Goal: Task Accomplishment & Management: Manage account settings

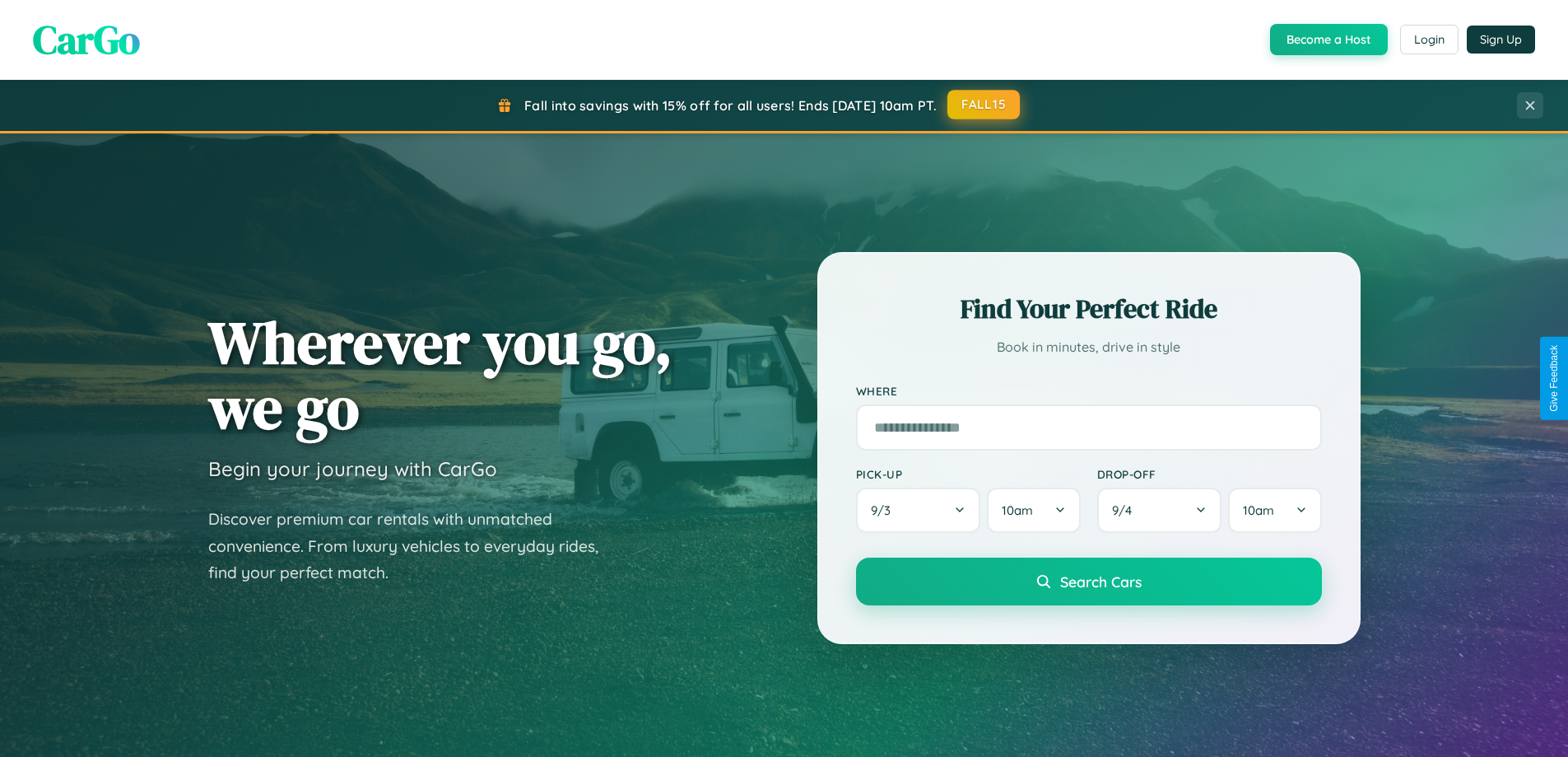
click at [985, 105] on button "FALL15" at bounding box center [984, 105] width 73 height 30
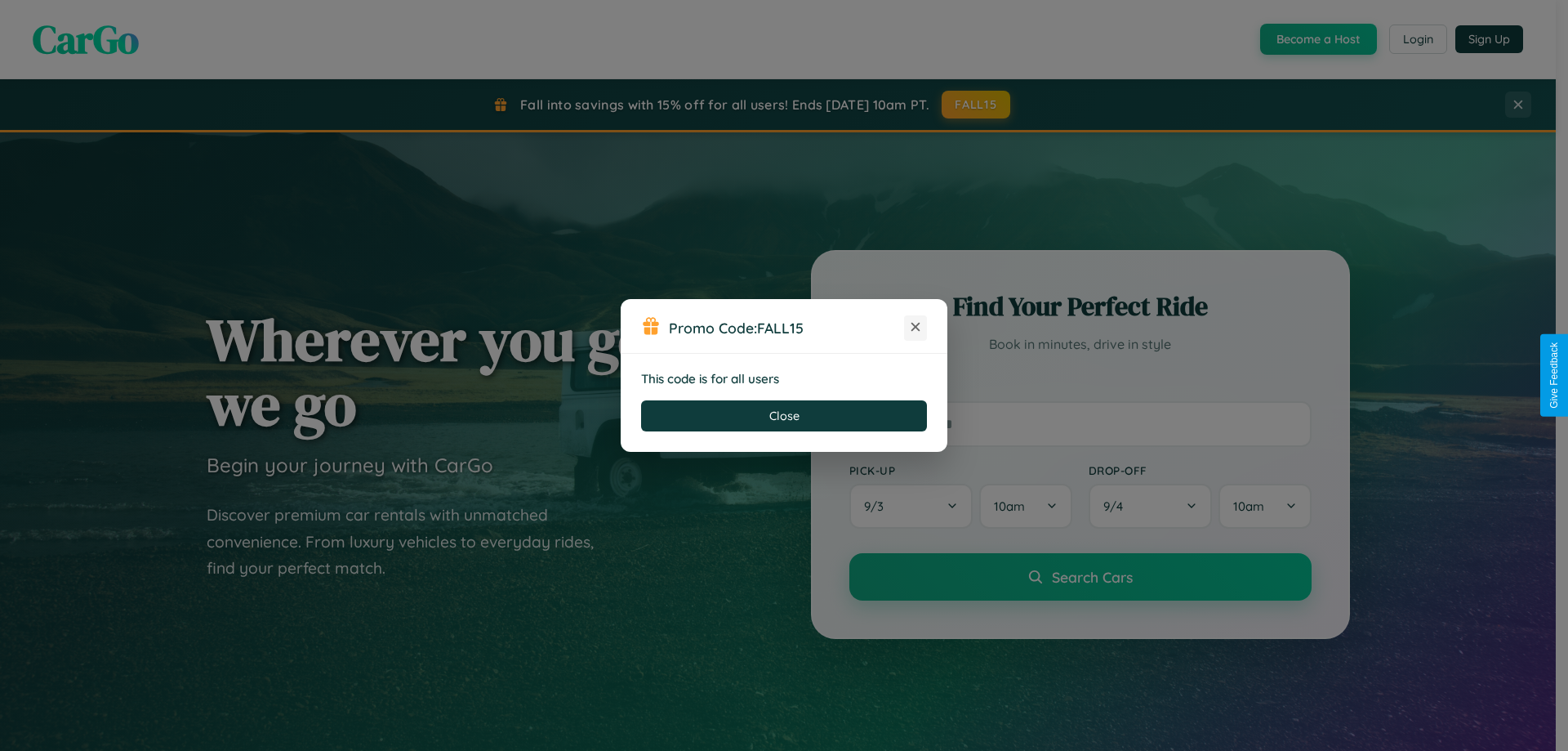
click at [916, 328] on icon at bounding box center [916, 327] width 16 height 16
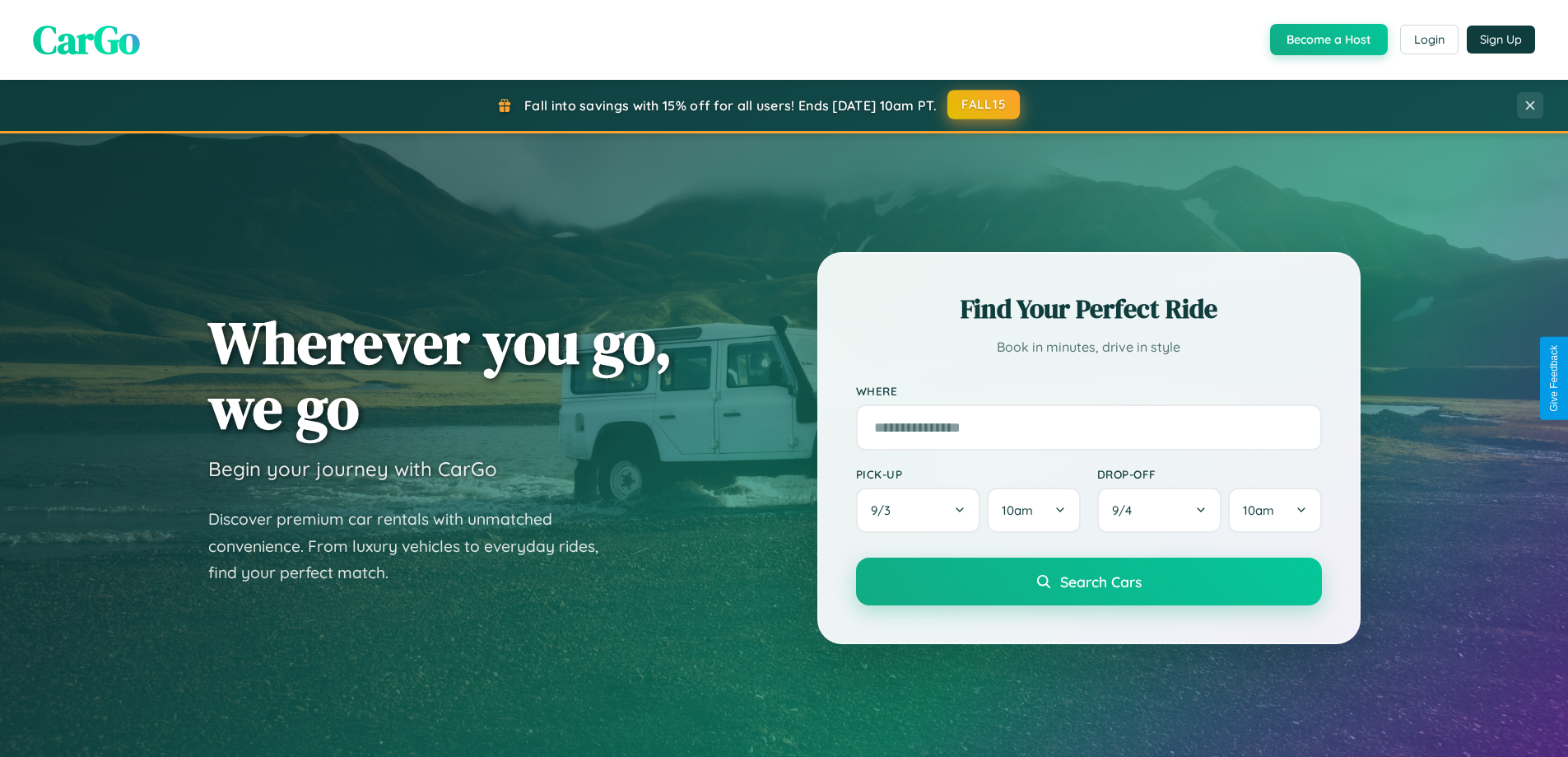
click at [985, 105] on button "FALL15" at bounding box center [984, 105] width 73 height 30
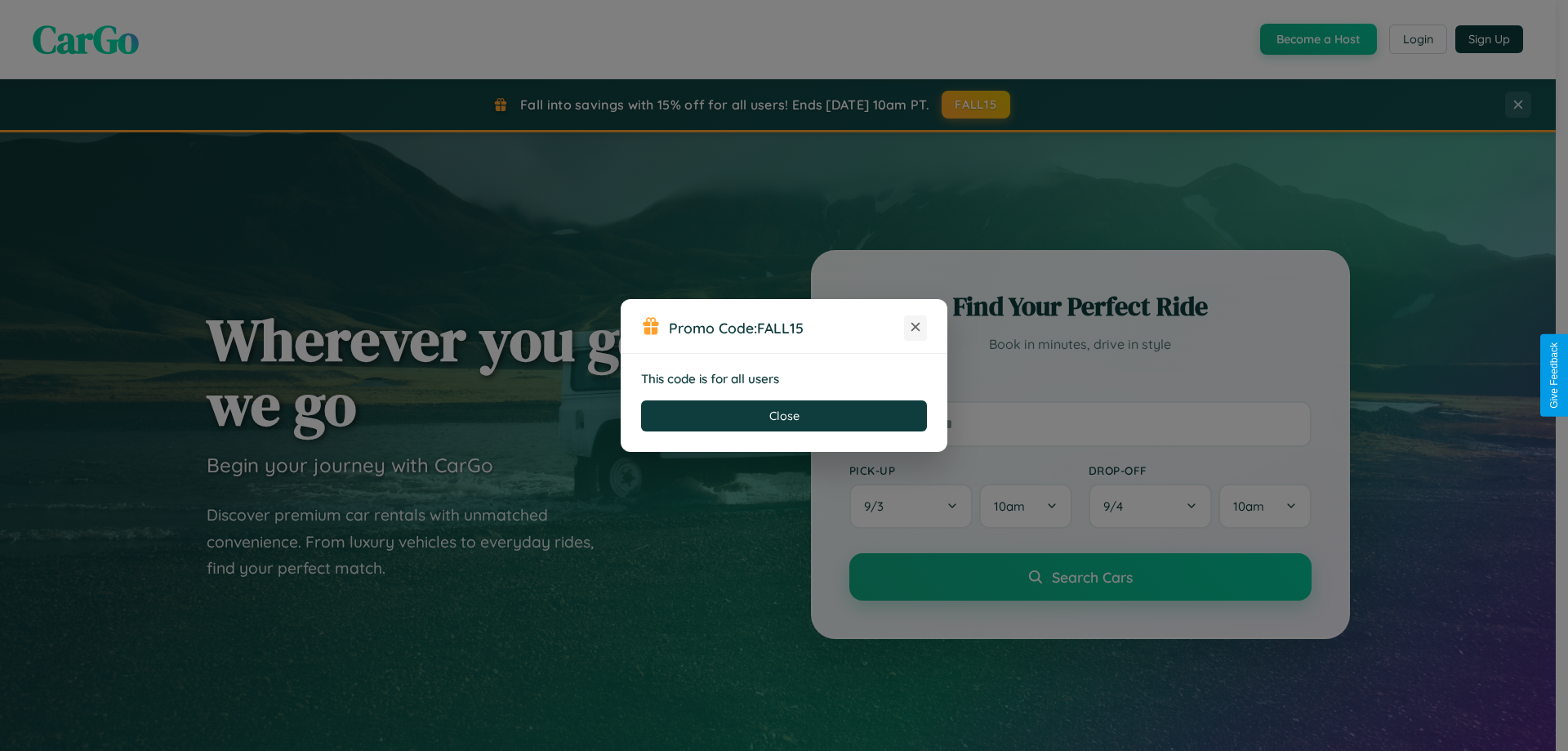
click at [916, 328] on icon at bounding box center [916, 327] width 16 height 16
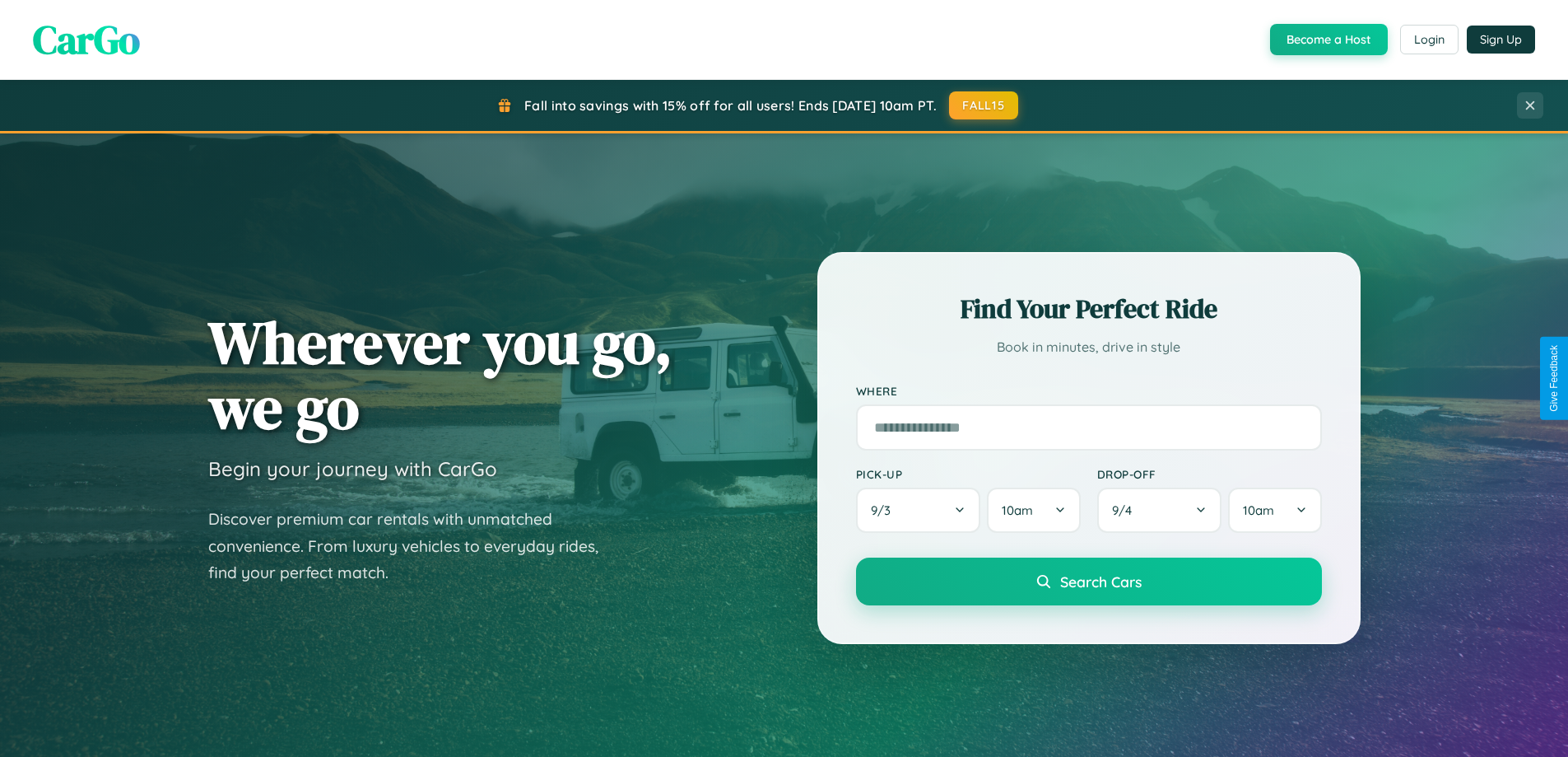
scroll to position [1133, 0]
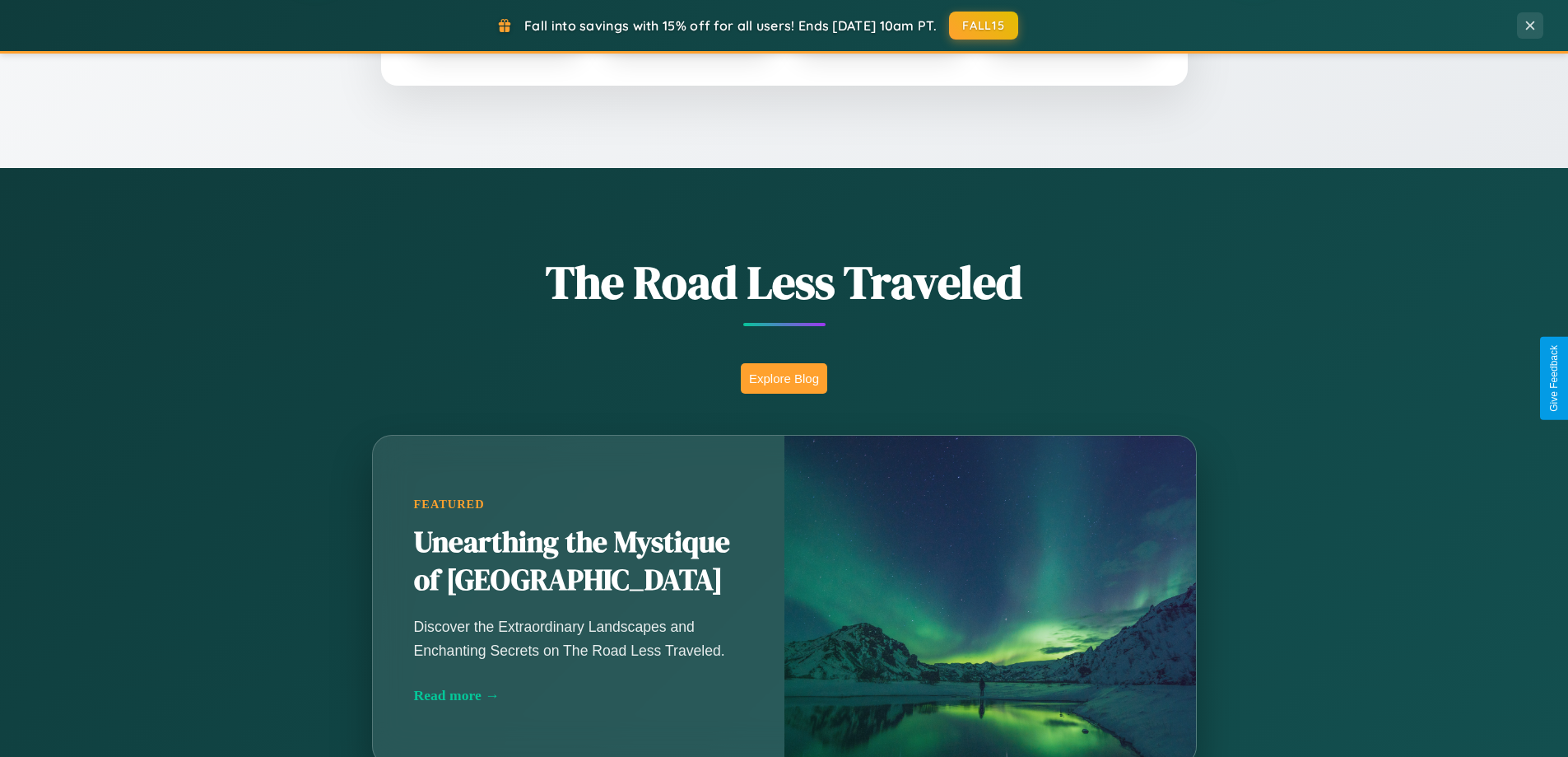
click at [784, 378] on button "Explore Blog" at bounding box center [784, 378] width 87 height 31
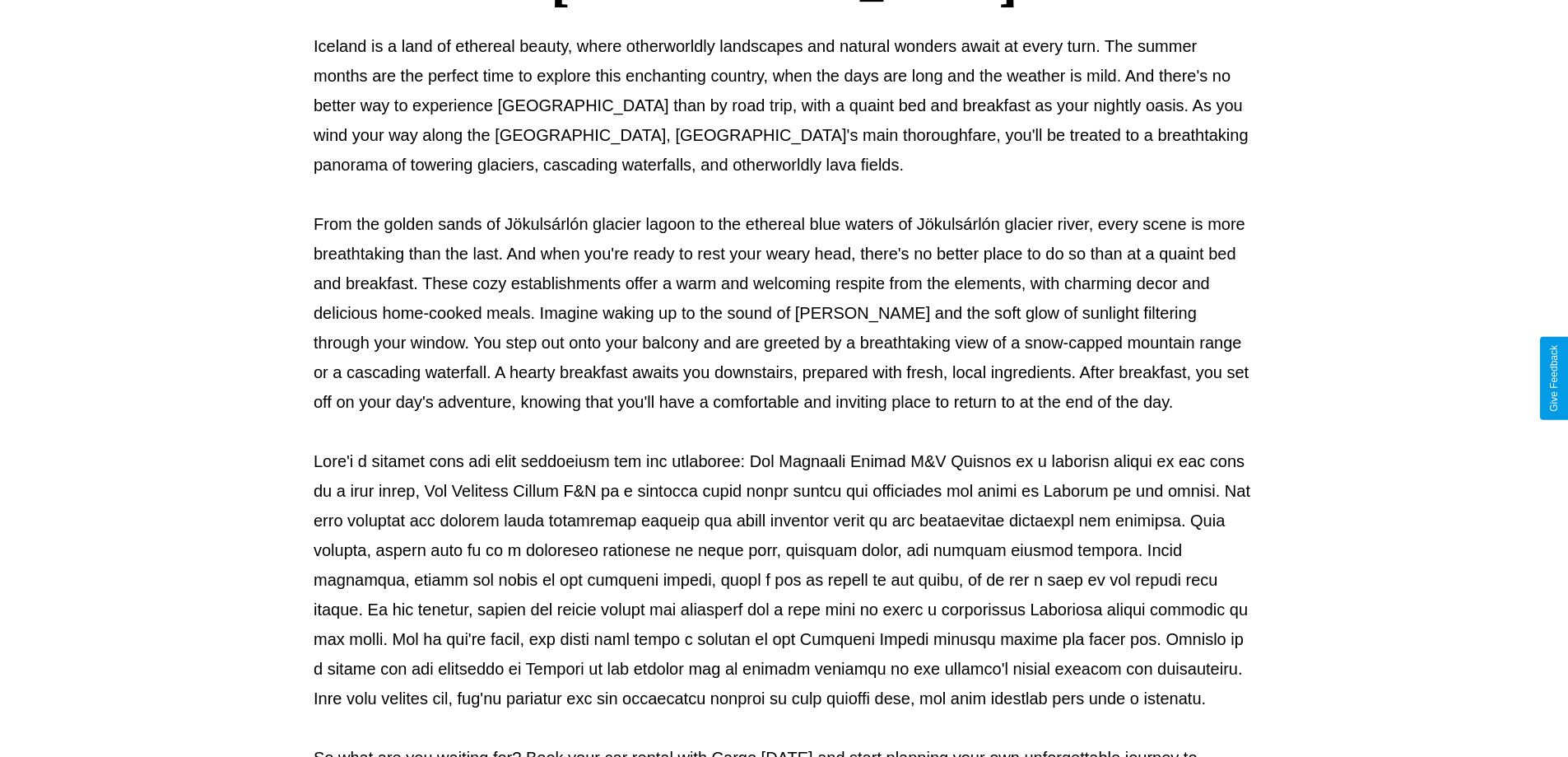
scroll to position [533, 0]
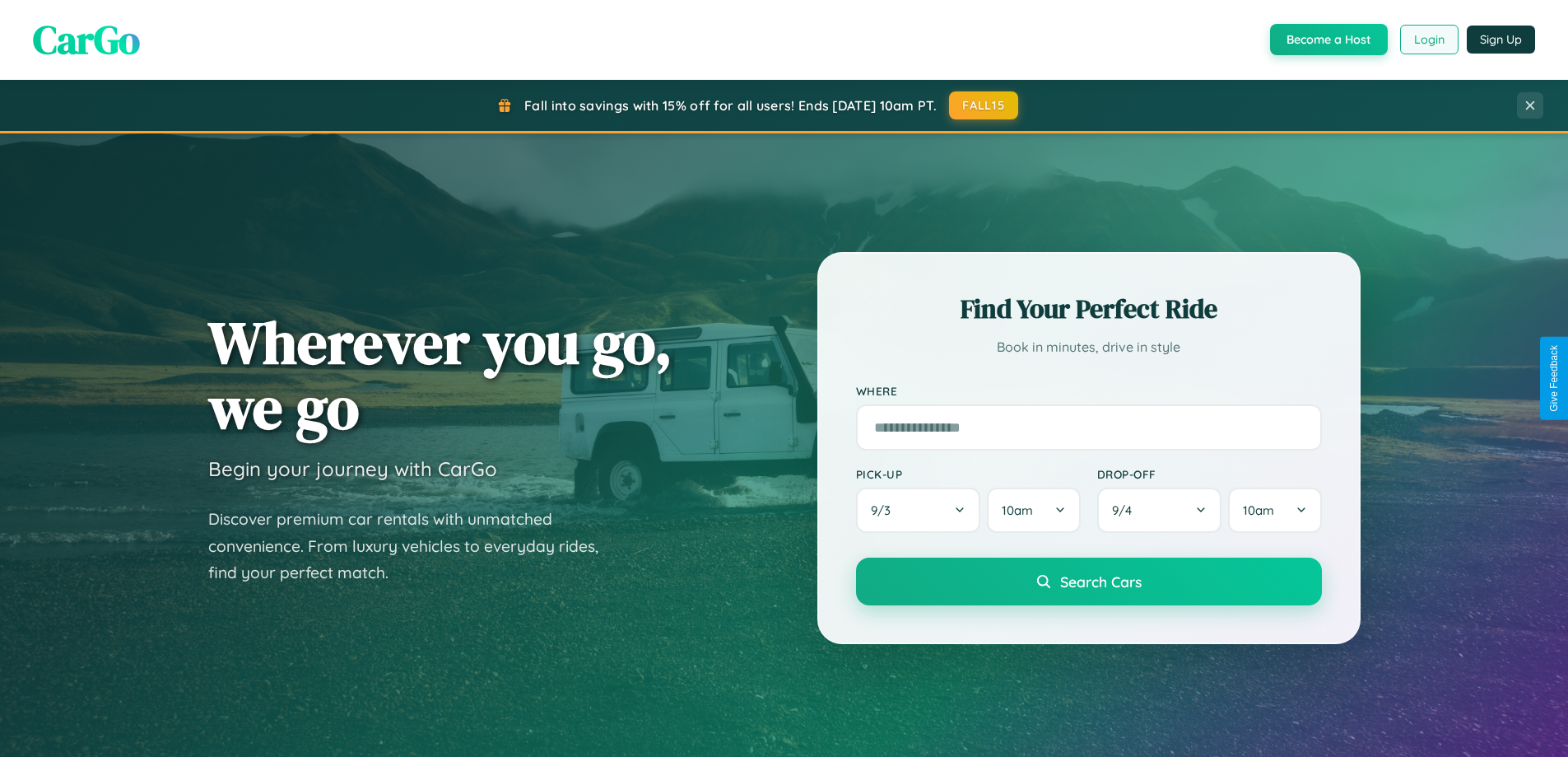
click at [1428, 40] on button "Login" at bounding box center [1429, 40] width 59 height 30
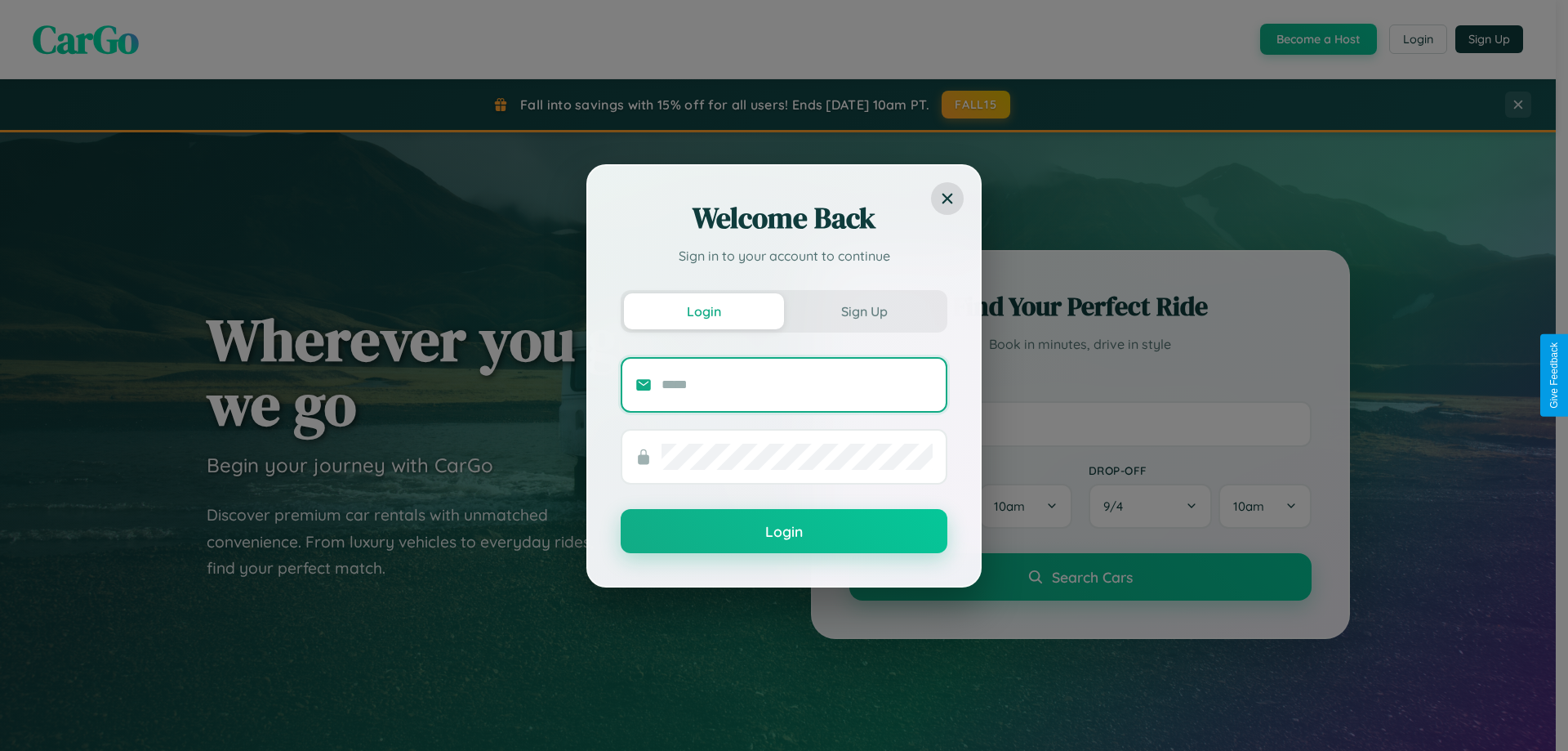
click at [798, 384] on input "text" at bounding box center [797, 385] width 271 height 26
type input "**********"
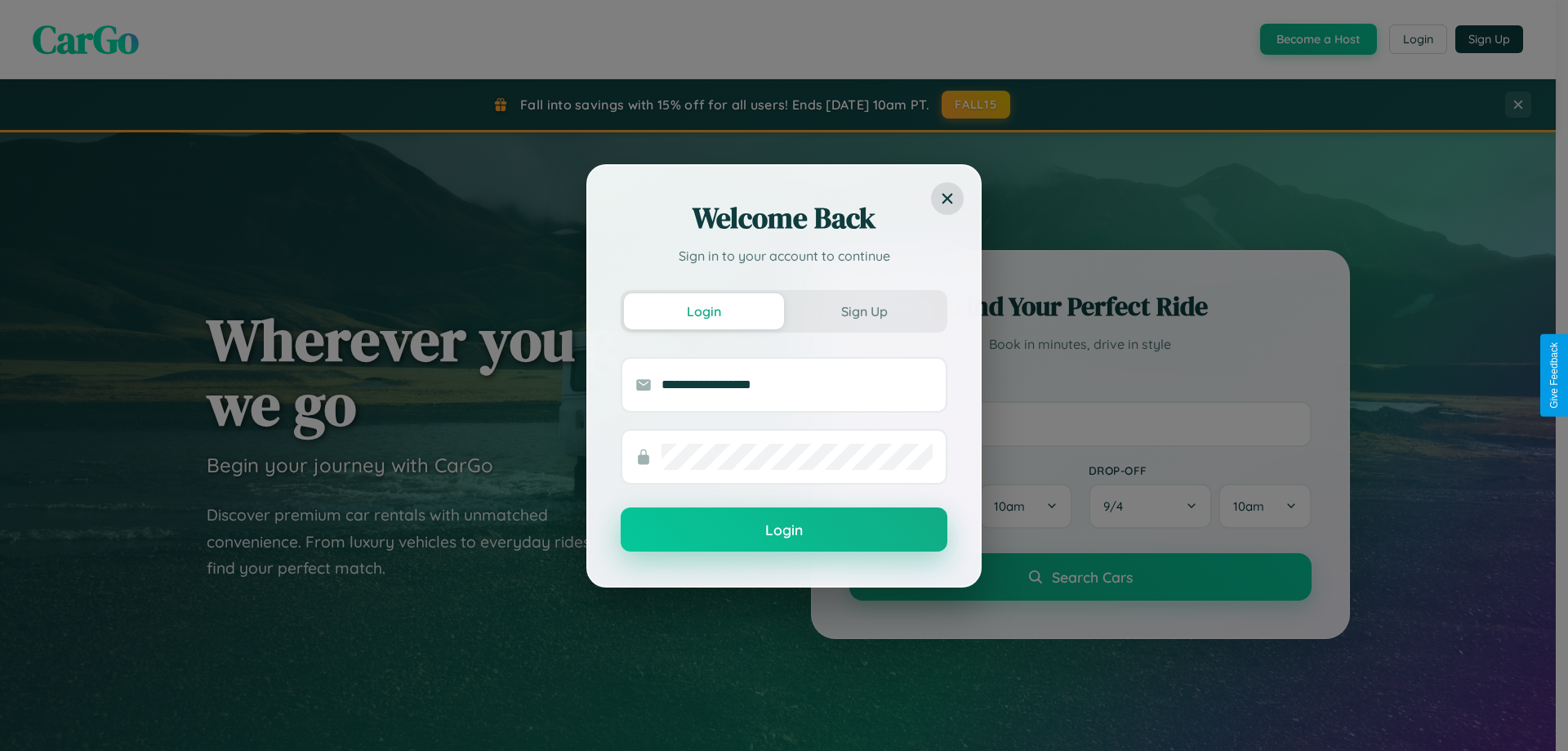
click at [784, 530] on button "Login" at bounding box center [784, 530] width 327 height 44
